Goal: Information Seeking & Learning: Check status

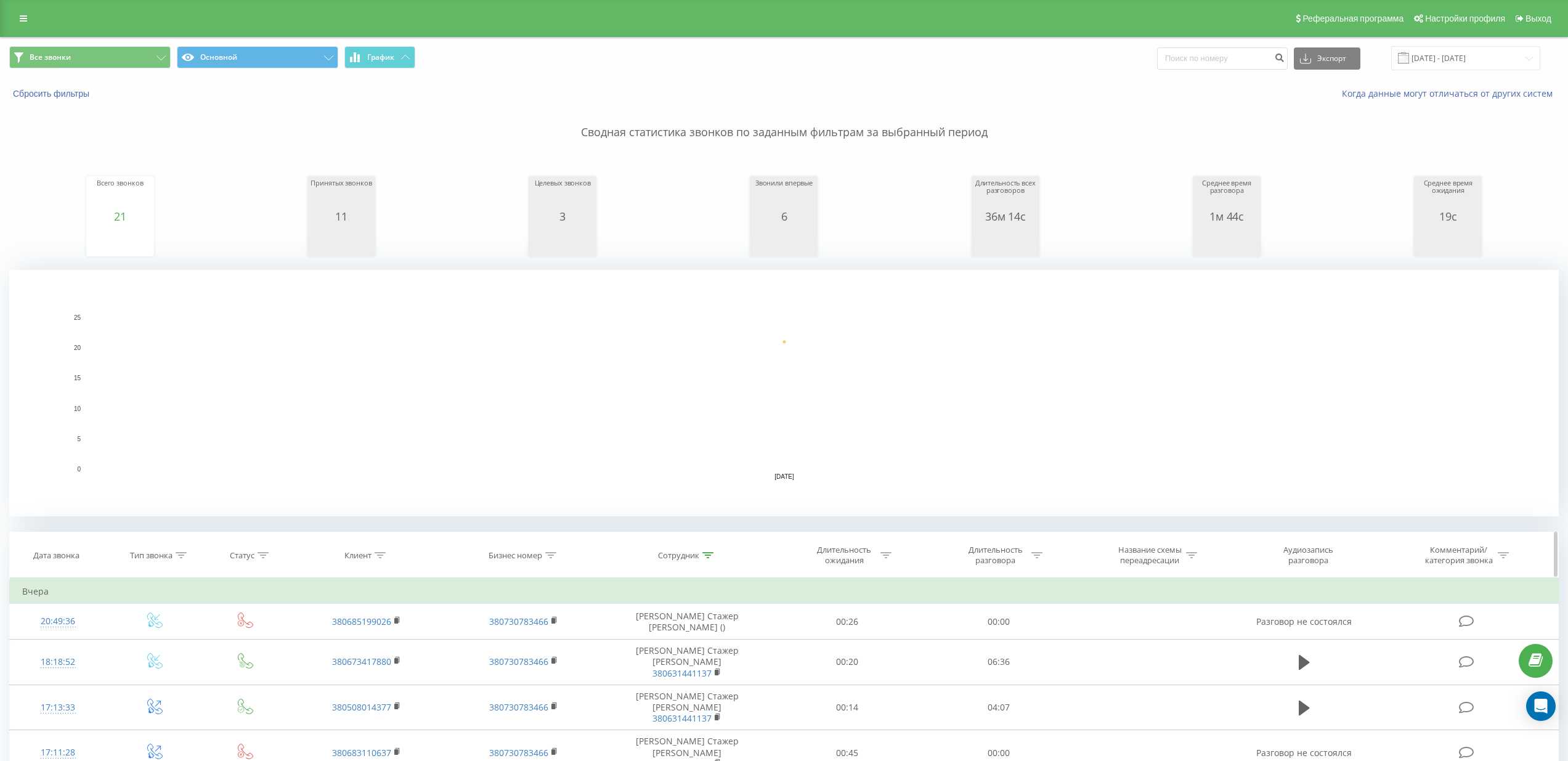
drag, startPoint x: 179, startPoint y: 555, endPoint x: 186, endPoint y: 545, distance: 12.2
click at [180, 555] on icon at bounding box center [181, 555] width 11 height 6
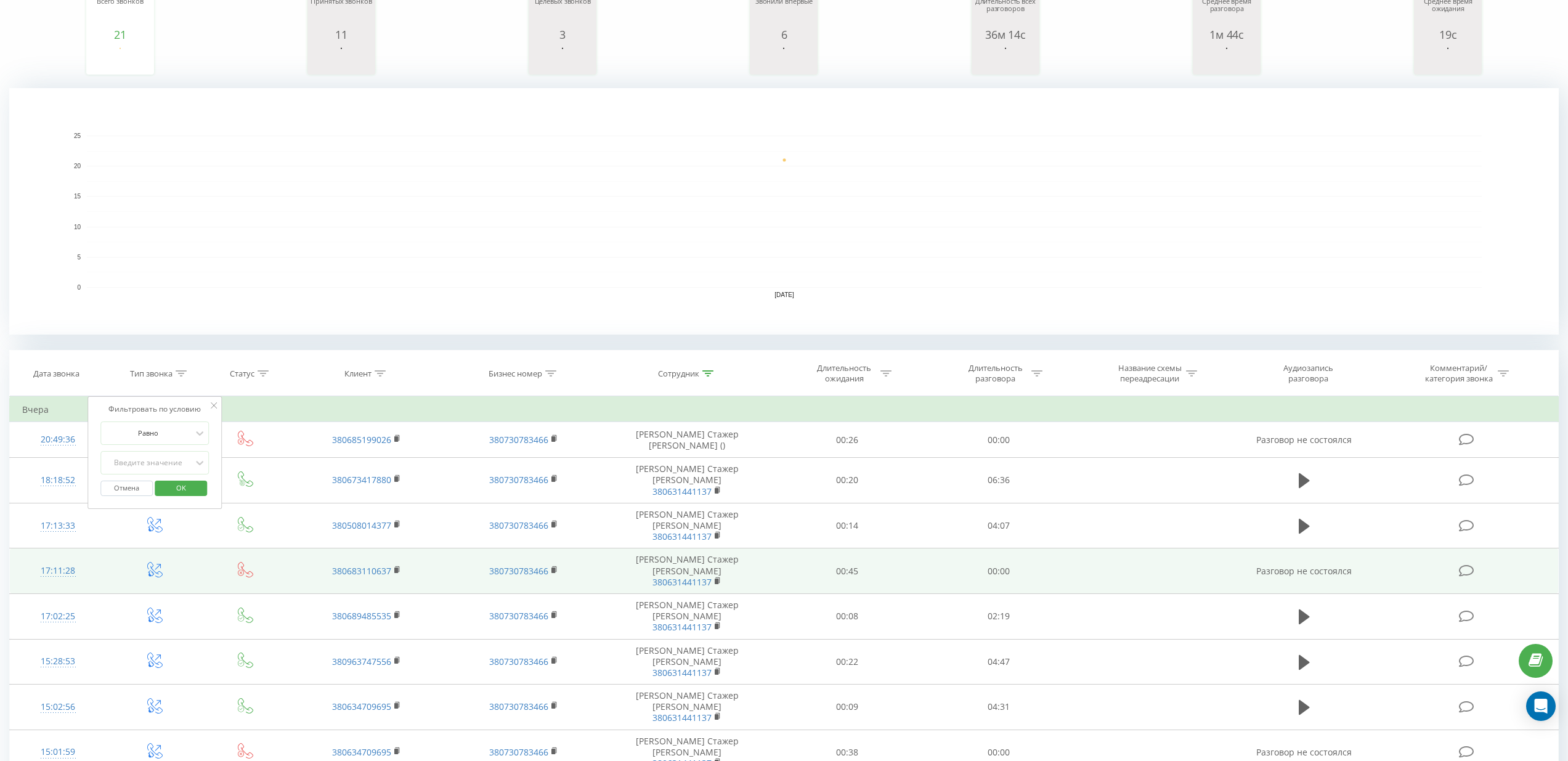
scroll to position [188, 0]
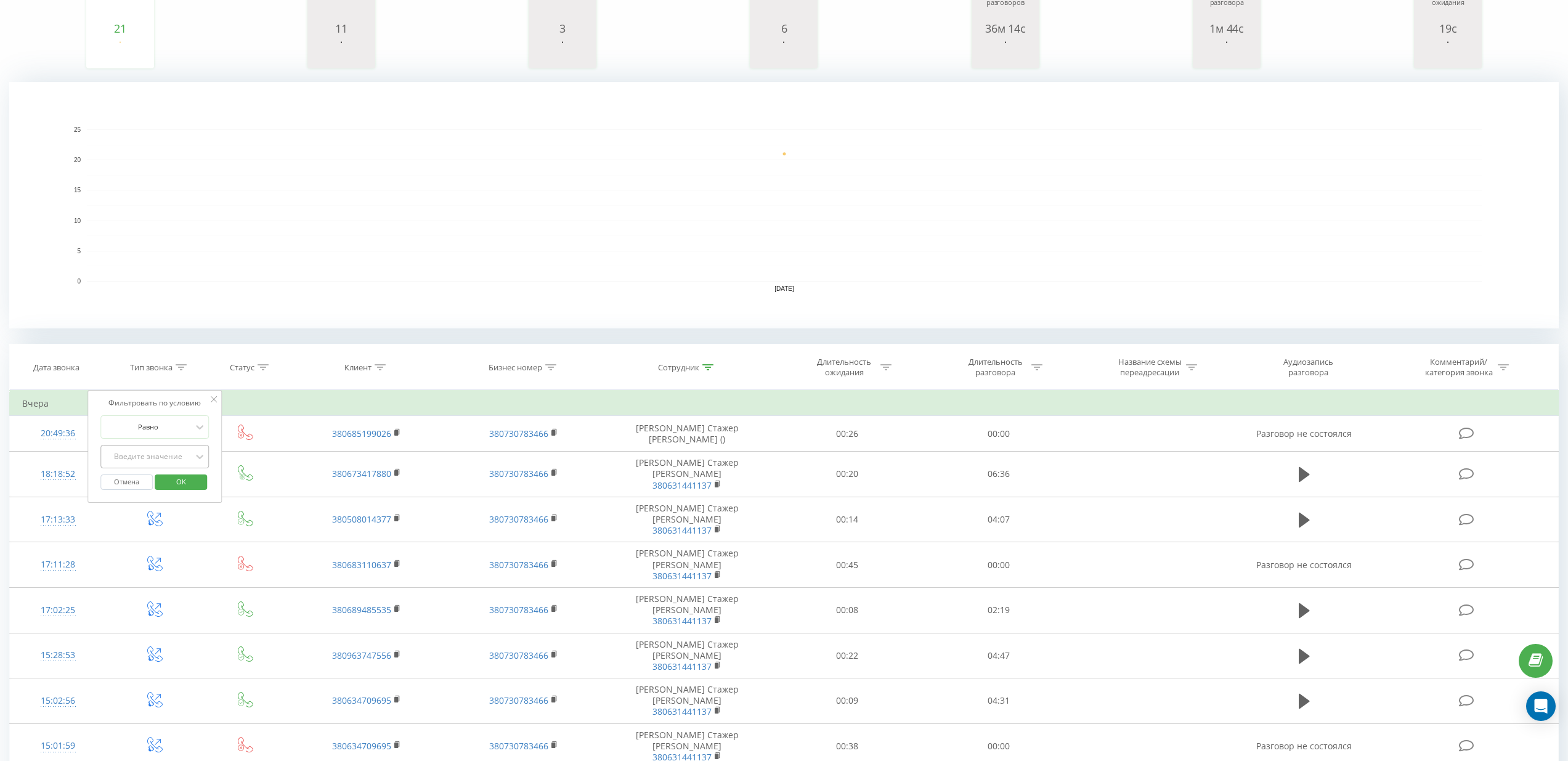
click at [173, 459] on div "Введите значение" at bounding box center [148, 456] width 88 height 10
click at [176, 533] on div "Входящий перехваченный" at bounding box center [155, 526] width 107 height 32
click at [181, 477] on span "OK" at bounding box center [181, 481] width 34 height 19
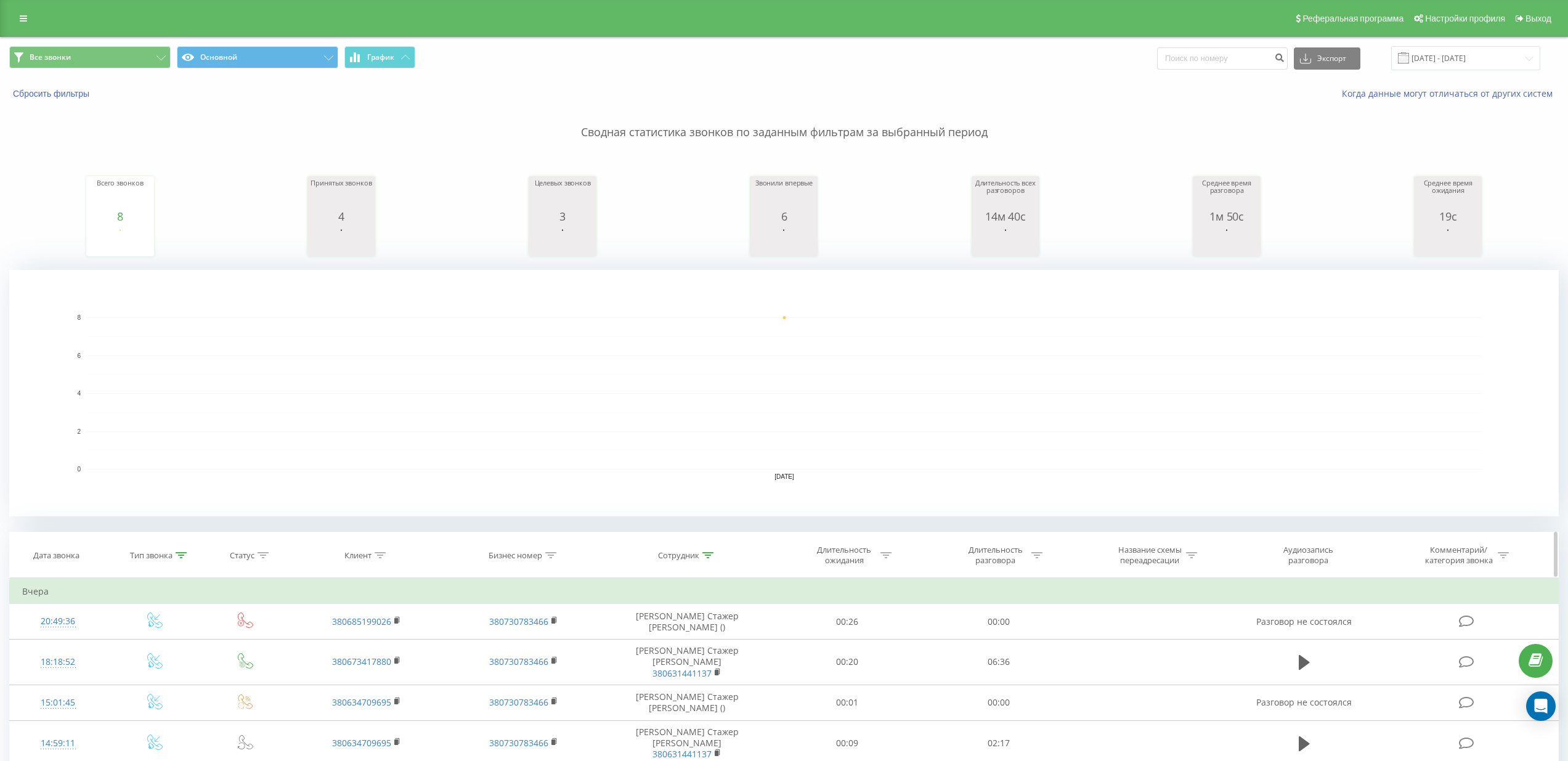
click at [181, 554] on icon at bounding box center [181, 555] width 11 height 6
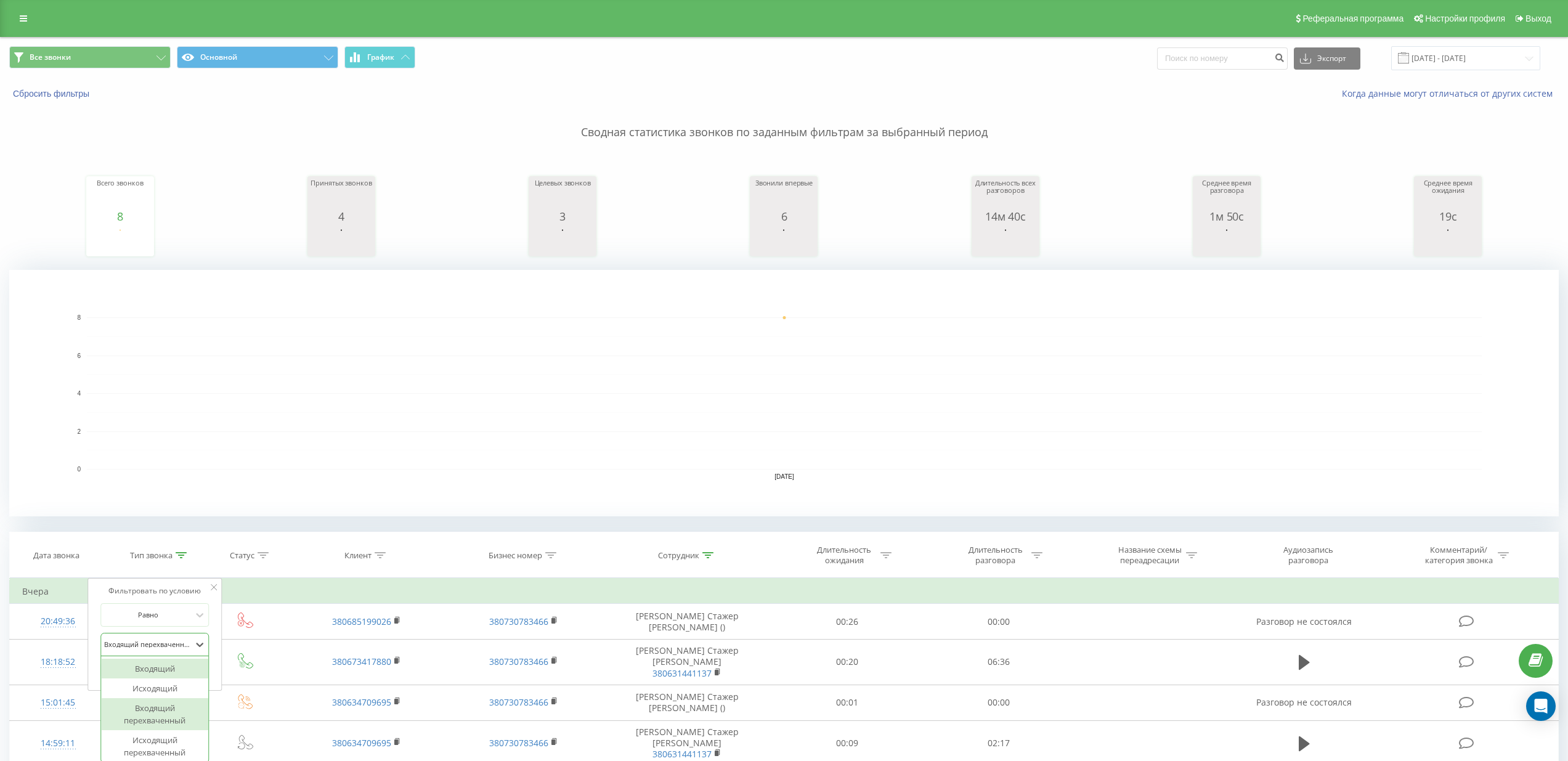
click at [180, 647] on div "Входящий, 1 of 6. 6 results available. Use Up and Down to choose options, press…" at bounding box center [155, 644] width 109 height 24
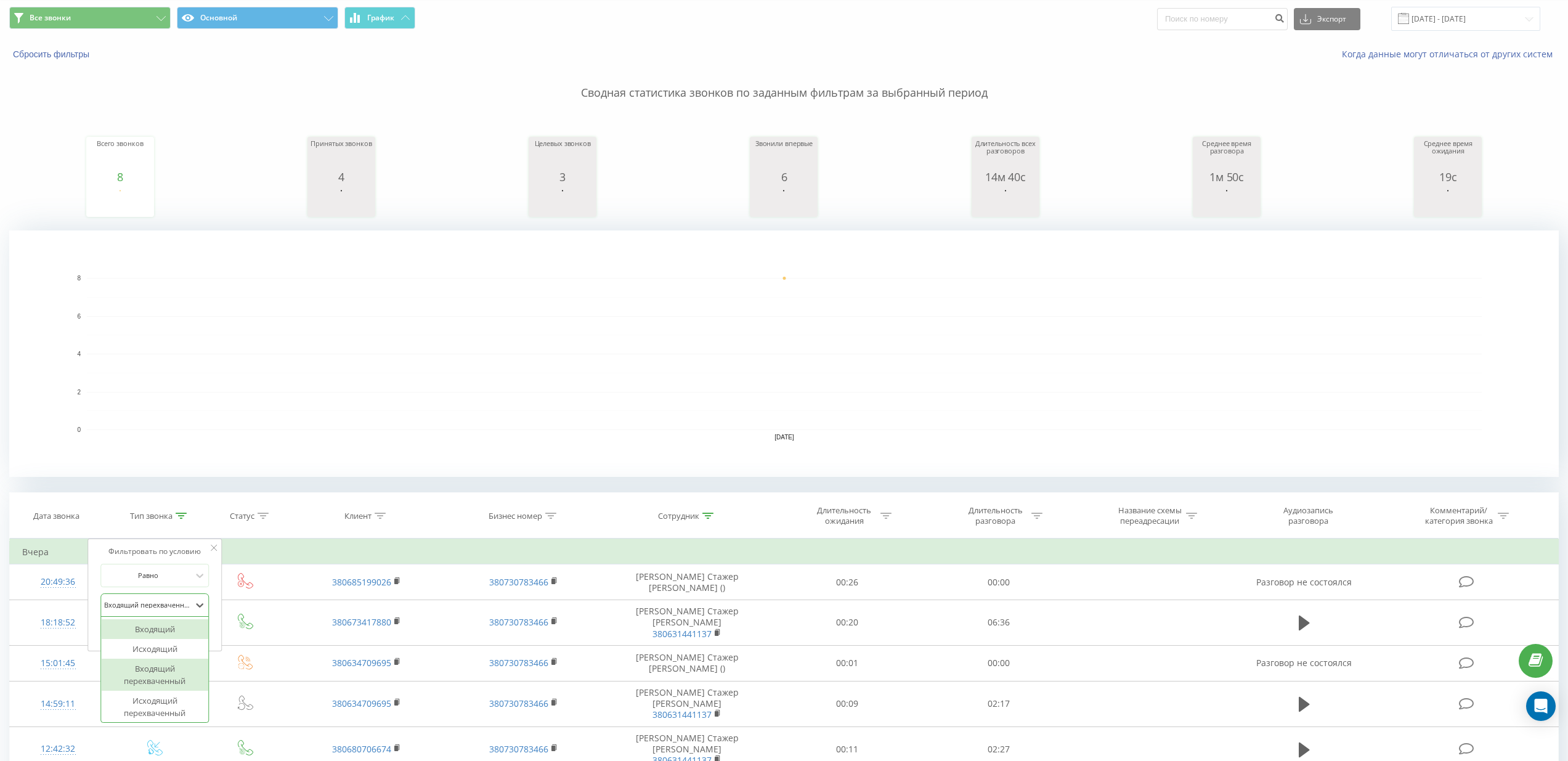
scroll to position [43, 0]
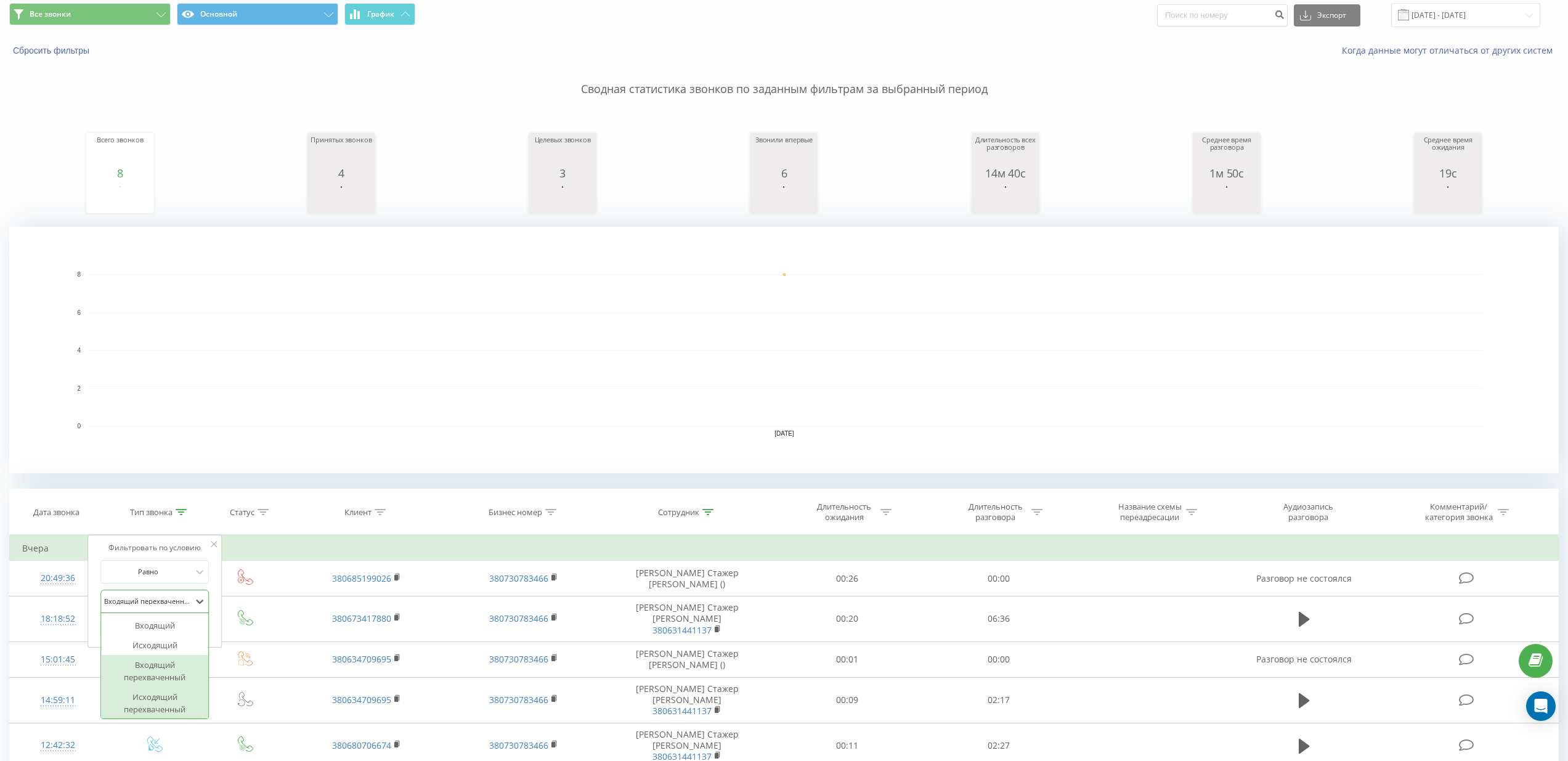
click at [161, 704] on div "Исходящий перехваченный" at bounding box center [155, 702] width 107 height 32
click at [173, 638] on div "Отмена OK" at bounding box center [155, 627] width 109 height 28
click at [175, 629] on span "OK" at bounding box center [181, 626] width 34 height 19
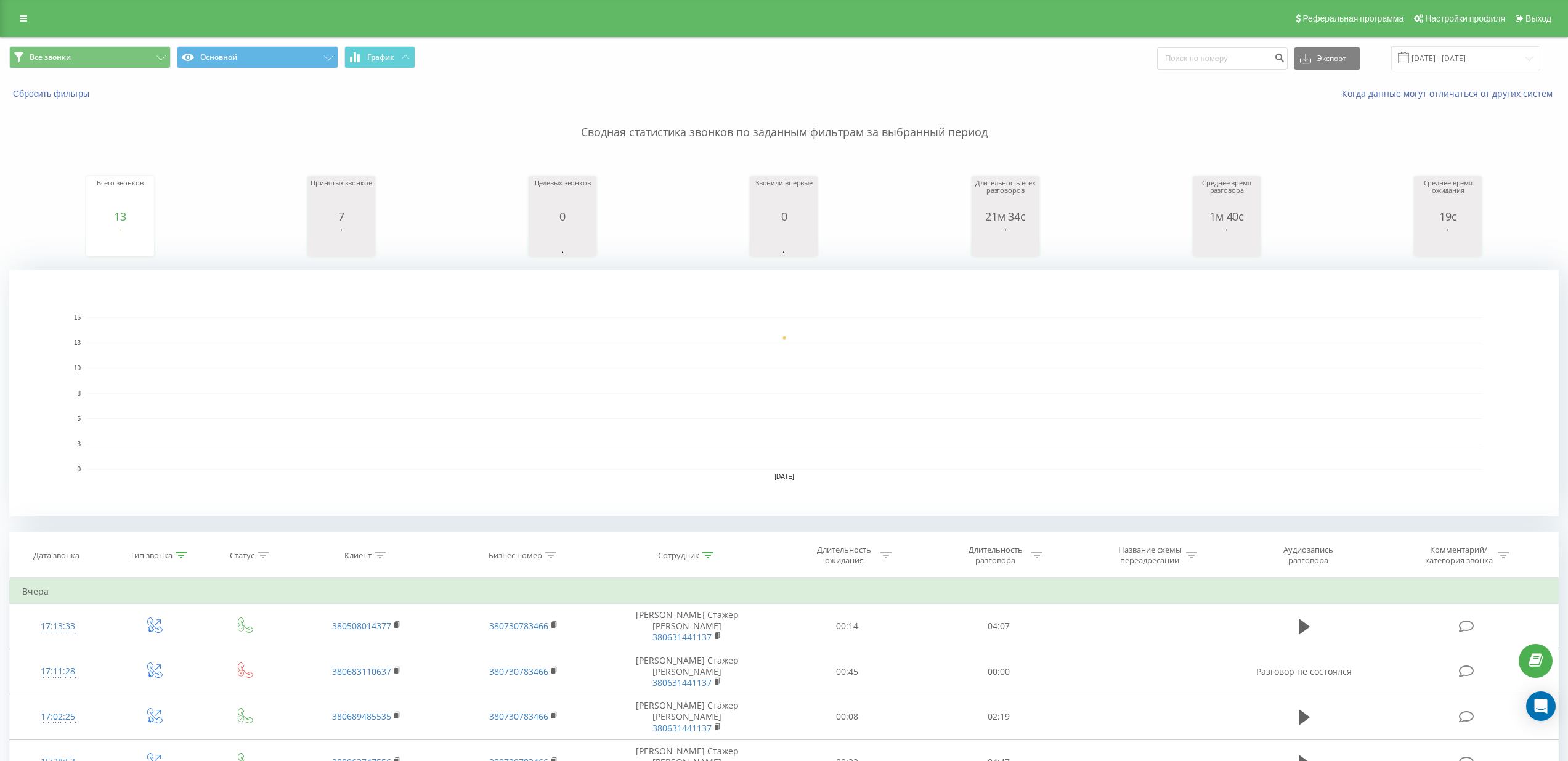
click at [1409, 60] on span at bounding box center [1403, 58] width 11 height 11
click at [1434, 60] on input "[DATE] - [DATE]" at bounding box center [1465, 58] width 149 height 24
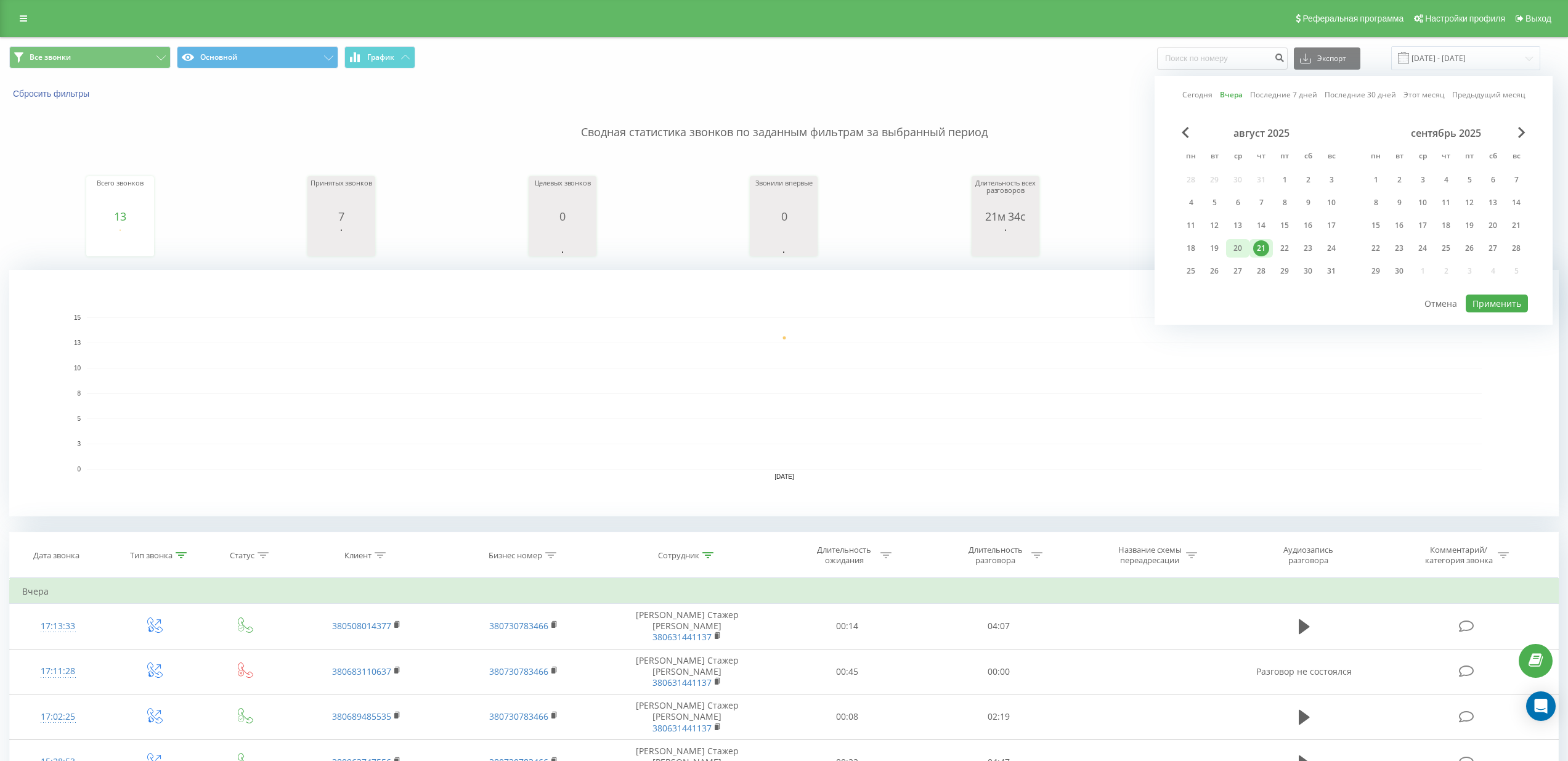
click at [1243, 248] on div "20" at bounding box center [1237, 248] width 16 height 16
click at [1476, 300] on button "Применить" at bounding box center [1496, 303] width 62 height 18
type input "20.08.2025 - 20.08.2025"
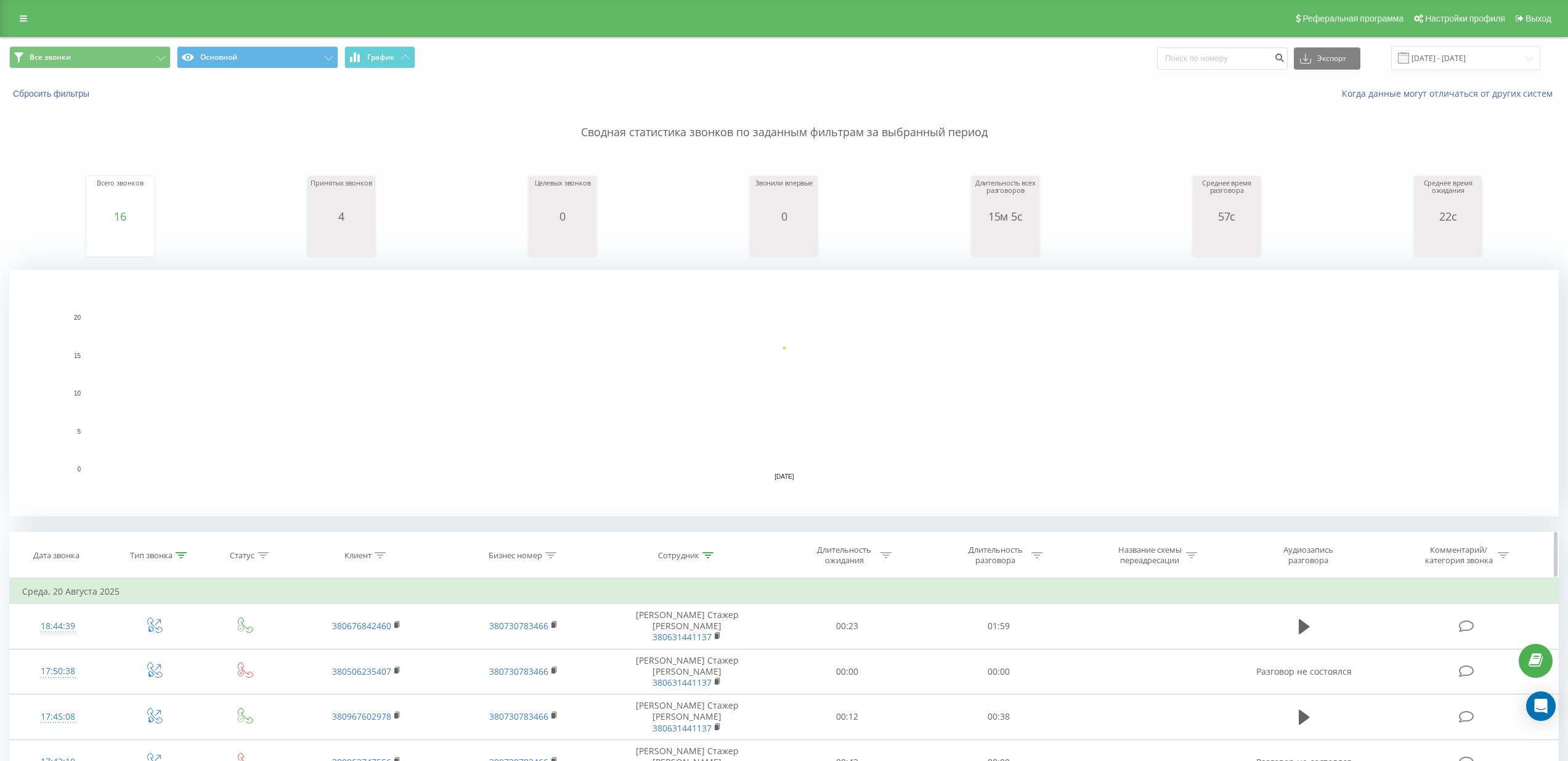
drag, startPoint x: 186, startPoint y: 555, endPoint x: 195, endPoint y: 557, distance: 9.2
click at [186, 555] on icon at bounding box center [181, 555] width 11 height 6
click at [176, 649] on div "Исходящий перехваченный" at bounding box center [155, 644] width 109 height 24
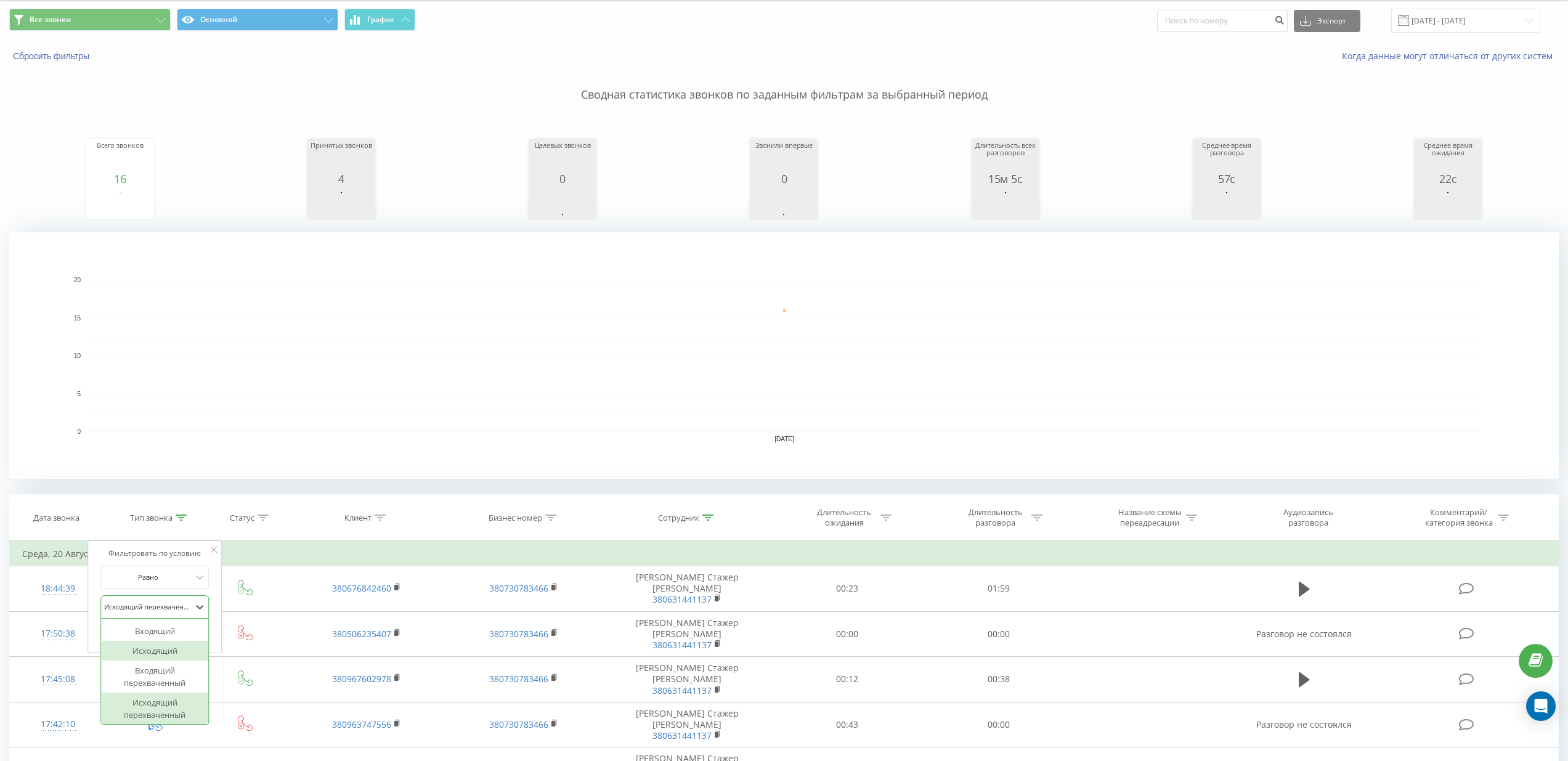
scroll to position [43, 0]
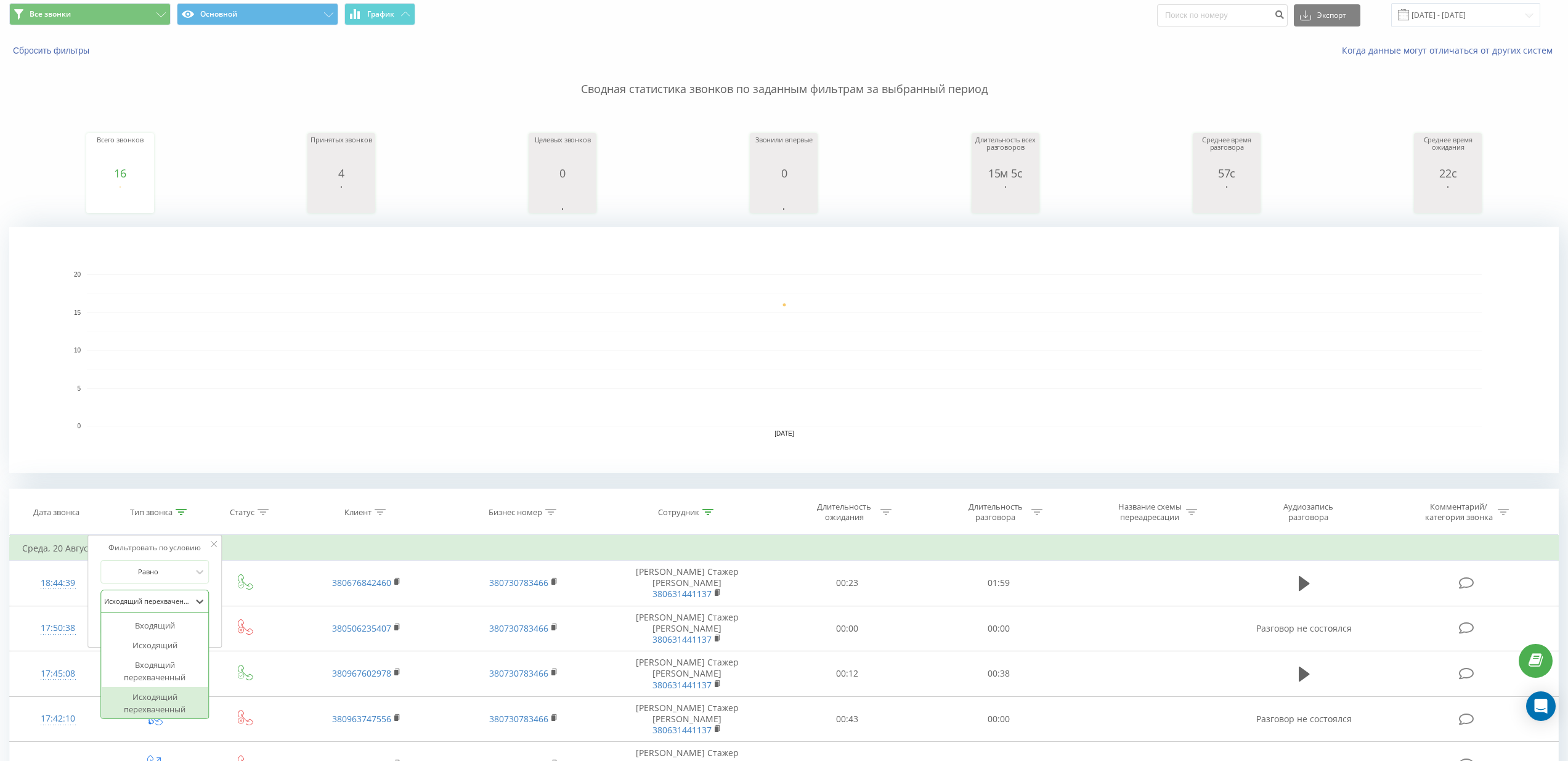
click at [160, 700] on div "Исходящий перехваченный" at bounding box center [155, 702] width 107 height 32
click at [148, 623] on button "Отмена" at bounding box center [127, 627] width 53 height 16
